Goal: Information Seeking & Learning: Learn about a topic

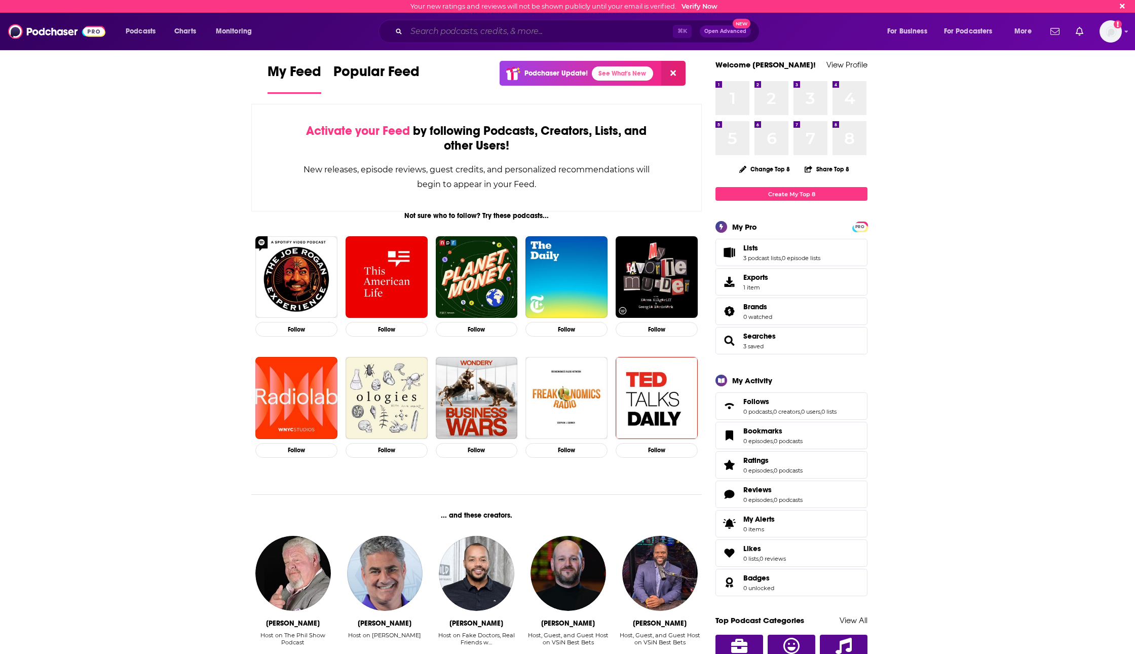
click at [558, 34] on input "Search podcasts, credits, & more..." at bounding box center [539, 31] width 267 height 16
click at [135, 32] on span "Podcasts" at bounding box center [141, 31] width 30 height 14
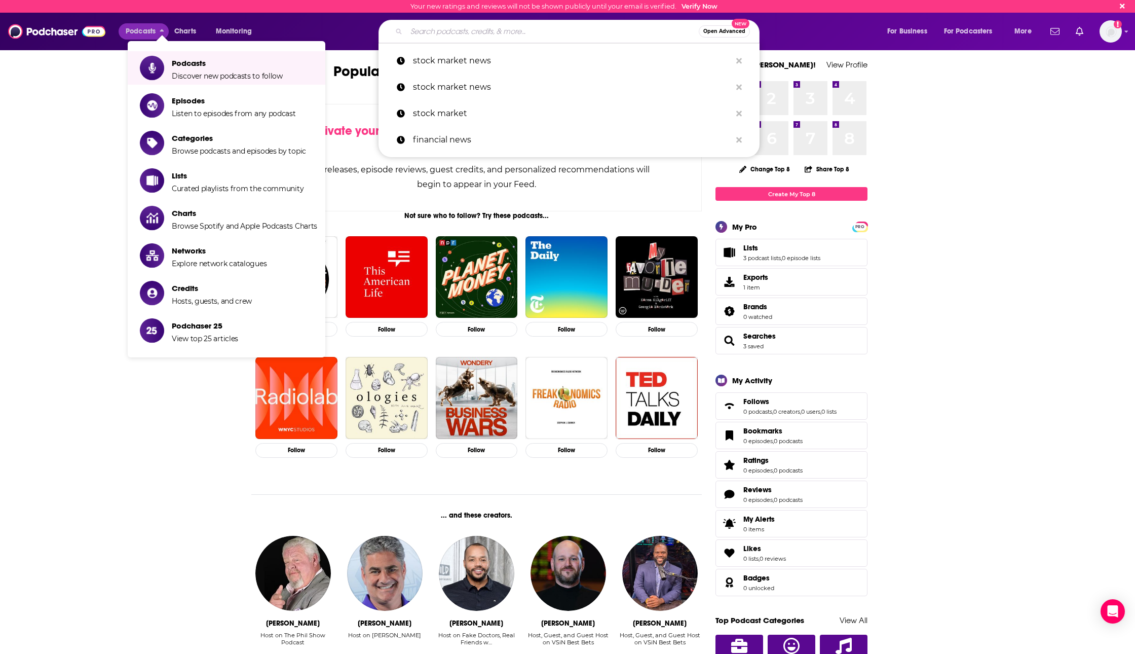
click at [520, 28] on input "Search podcasts, credits, & more..." at bounding box center [552, 31] width 292 height 16
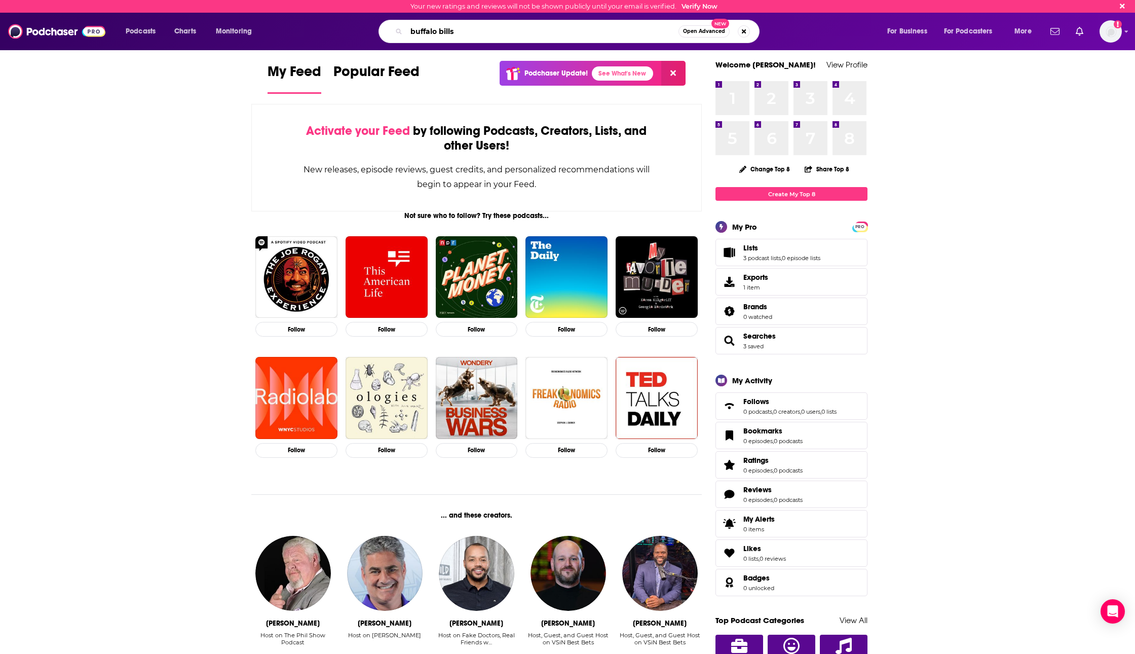
type input "buffalo bills"
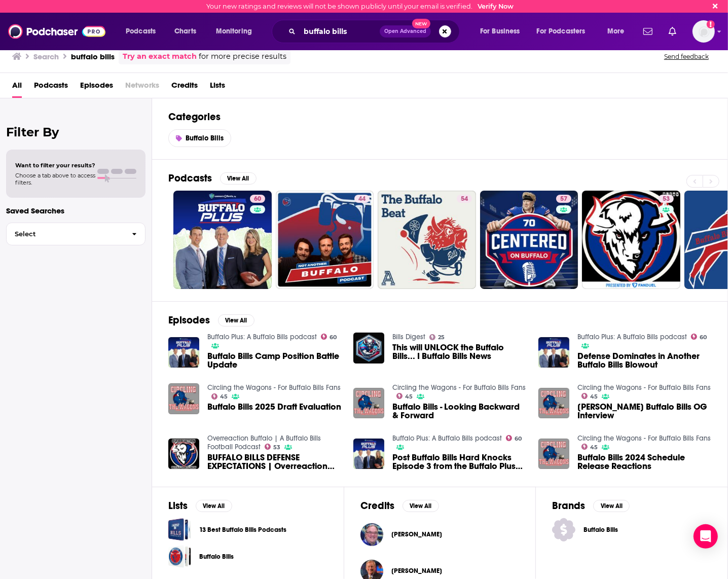
click at [99, 86] on span "Episodes" at bounding box center [96, 87] width 33 height 21
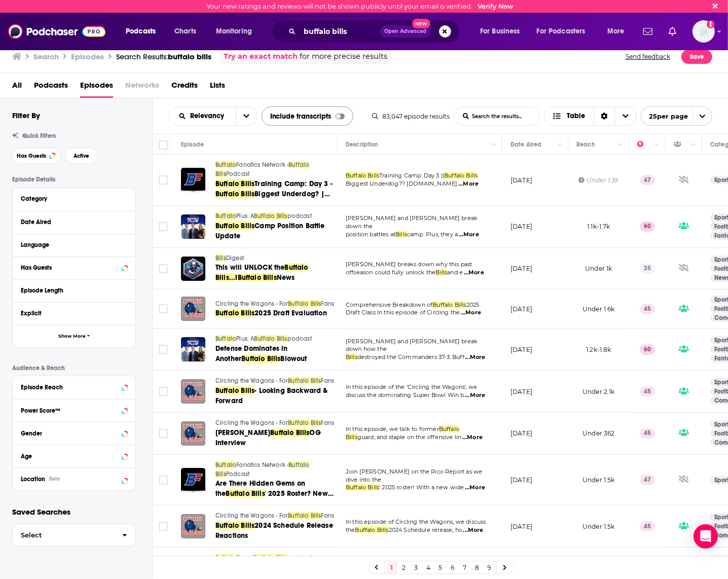
click at [339, 116] on div at bounding box center [339, 117] width 9 height 6
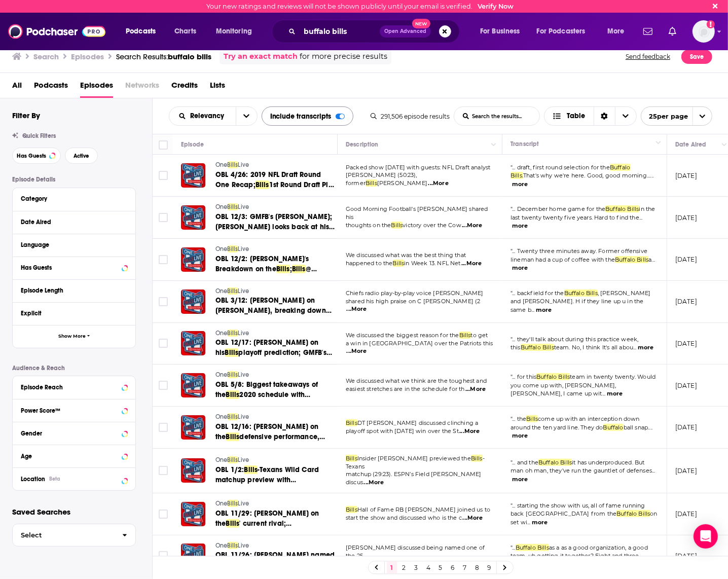
click at [401, 79] on div "All Podcasts Episodes Networks Credits Lists" at bounding box center [366, 87] width 708 height 21
click at [47, 88] on span "Podcasts" at bounding box center [51, 87] width 34 height 21
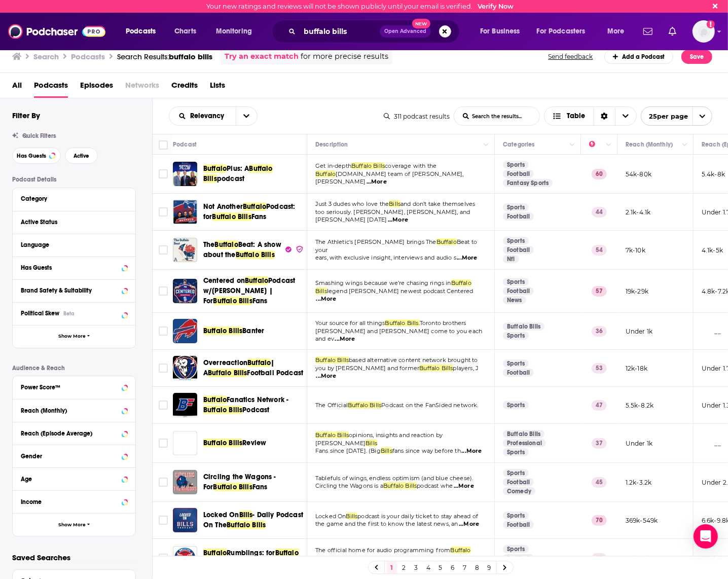
click at [235, 168] on span "Plus: A" at bounding box center [238, 168] width 22 height 9
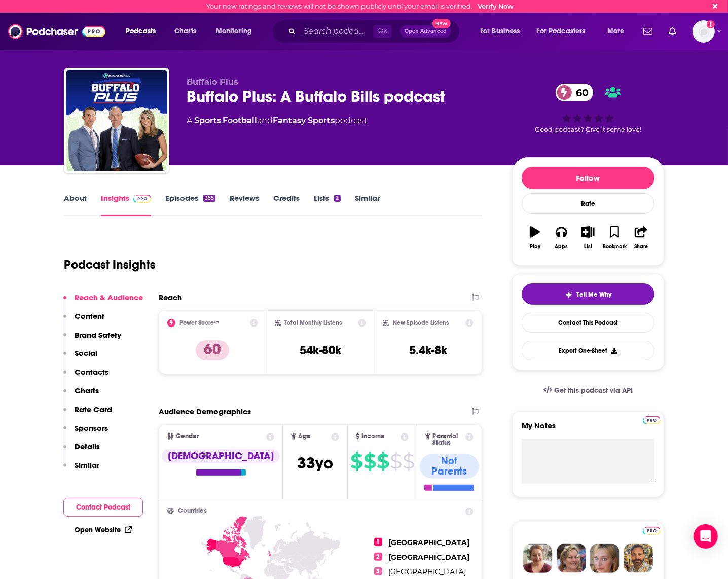
click at [176, 196] on link "Episodes 355" at bounding box center [190, 204] width 50 height 23
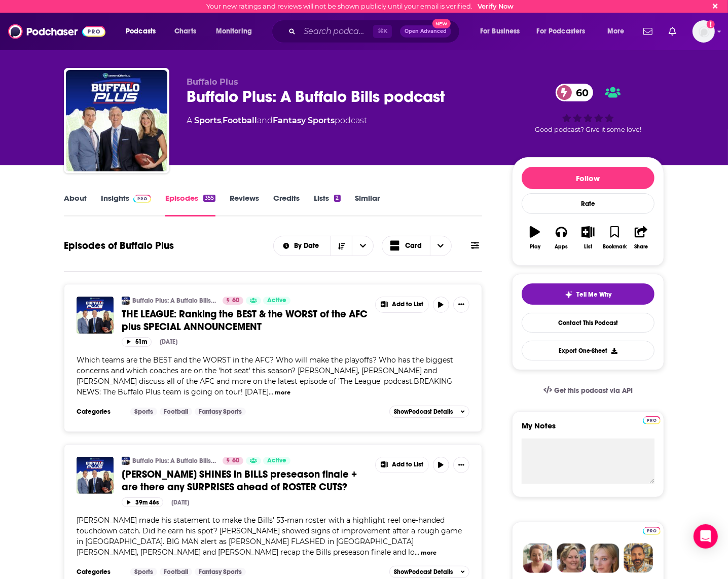
click at [222, 317] on span "THE LEAGUE: Ranking the BEST & the WORST of the AFC plus SPECIAL ANNOUNCEMENT" at bounding box center [245, 320] width 246 height 25
click at [474, 250] on button at bounding box center [475, 245] width 14 height 11
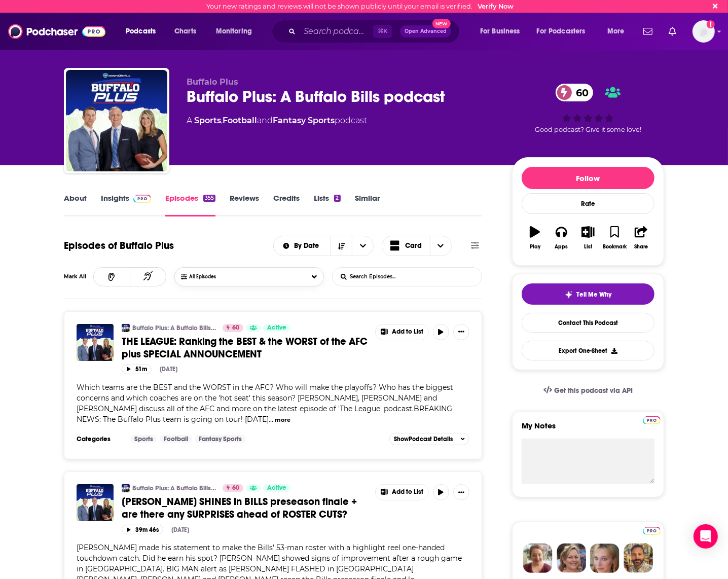
click at [226, 274] on span "All Episodes" at bounding box center [212, 277] width 47 height 6
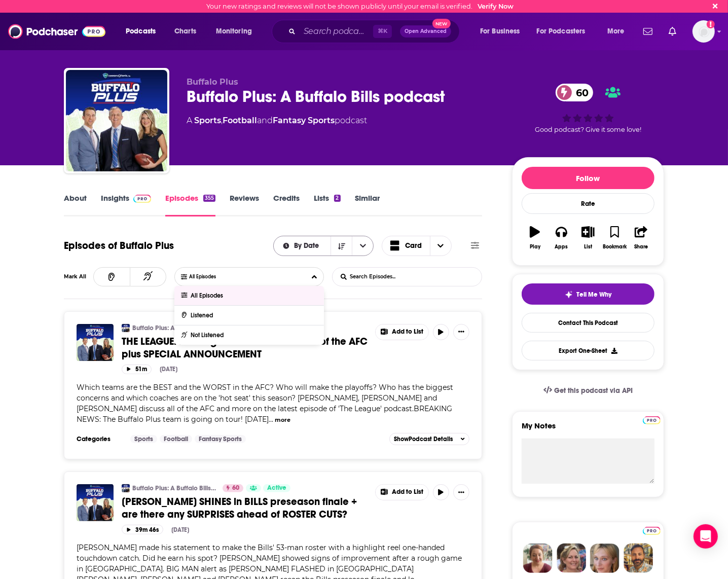
click at [361, 248] on icon "open menu" at bounding box center [363, 245] width 6 height 7
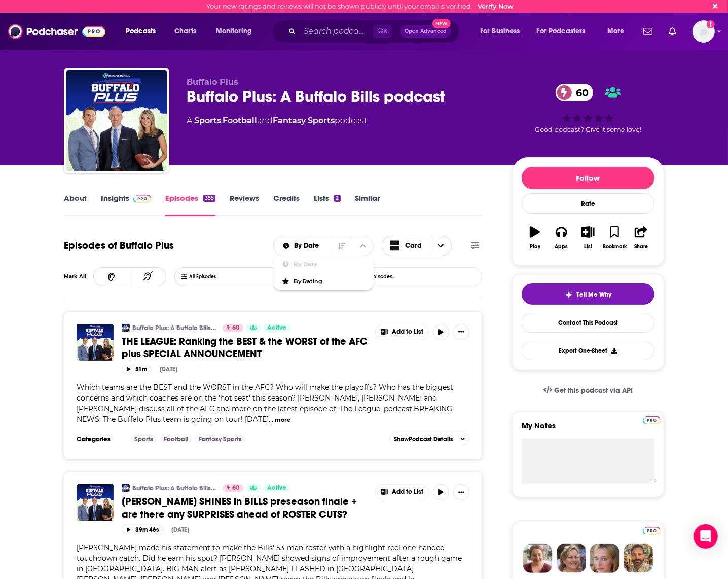
click at [425, 245] on span "Card" at bounding box center [406, 246] width 48 height 23
click at [359, 279] on input "List Search Input" at bounding box center [385, 277] width 106 height 18
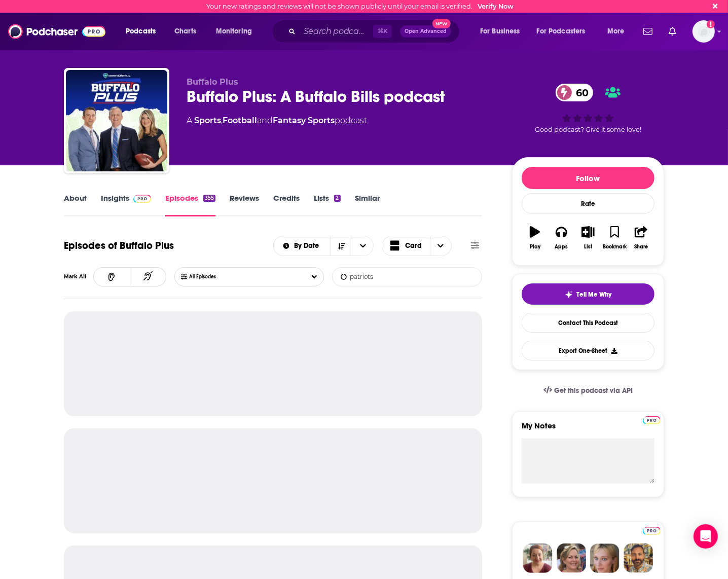
type input "patriots"
